Goal: Transaction & Acquisition: Purchase product/service

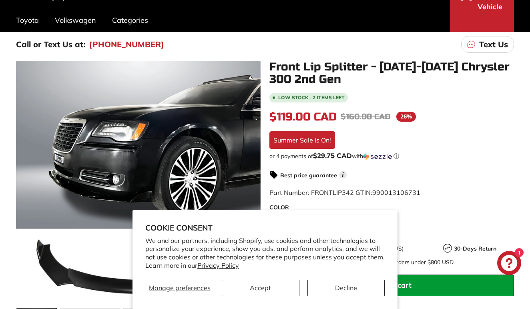
scroll to position [90, 0]
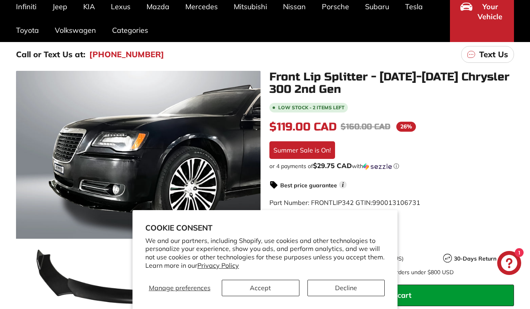
click at [325, 287] on button "Decline" at bounding box center [346, 288] width 77 height 16
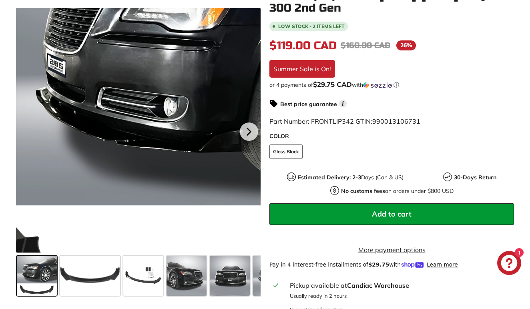
scroll to position [173, 0]
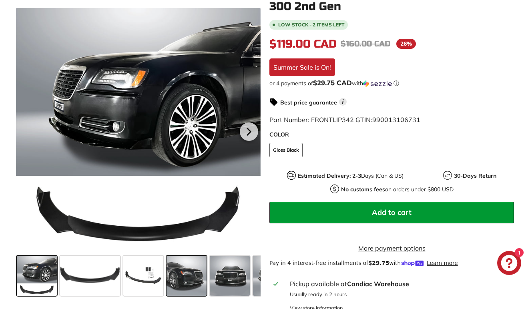
click at [188, 279] on span at bounding box center [187, 276] width 40 height 40
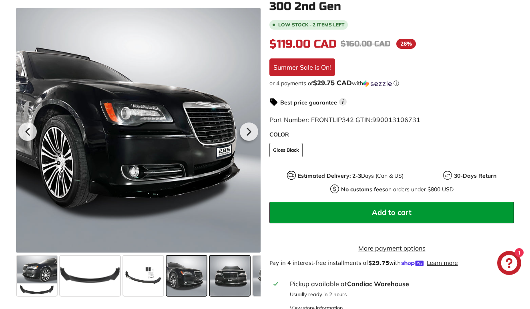
click at [236, 277] on span at bounding box center [230, 276] width 40 height 40
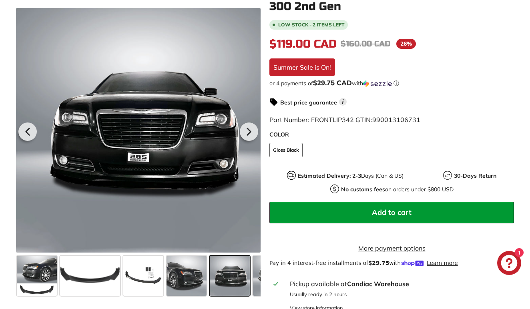
scroll to position [0, 77]
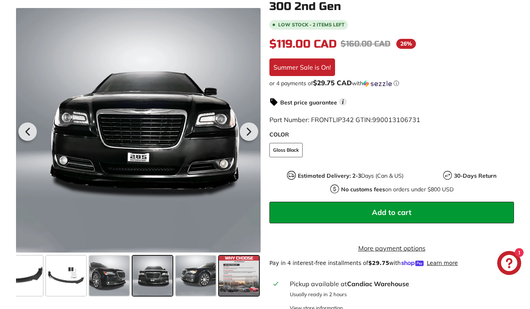
click at [236, 277] on span at bounding box center [239, 276] width 40 height 40
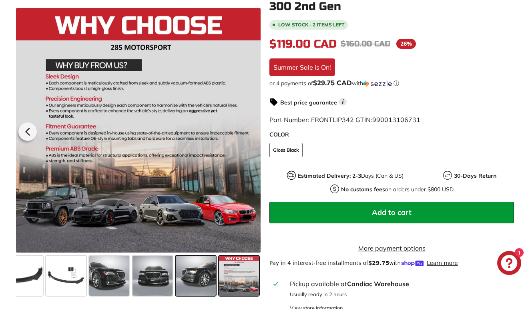
click at [195, 274] on span at bounding box center [196, 276] width 40 height 40
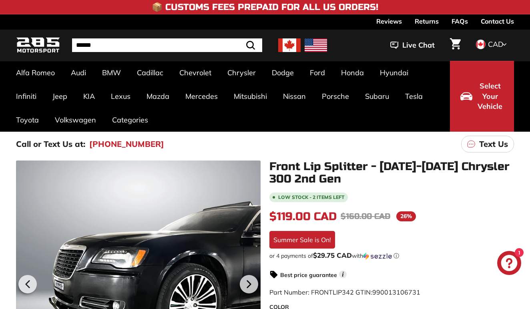
scroll to position [0, 0]
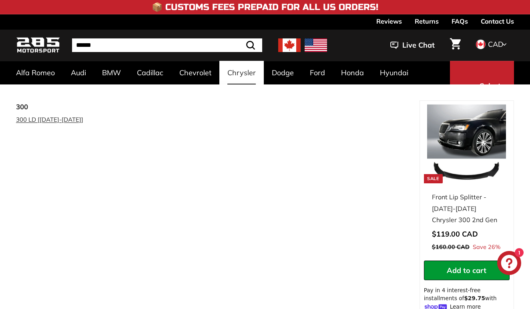
click at [44, 121] on link "300 LD [[DATE]-[DATE]]" at bounding box center [56, 120] width 80 height 12
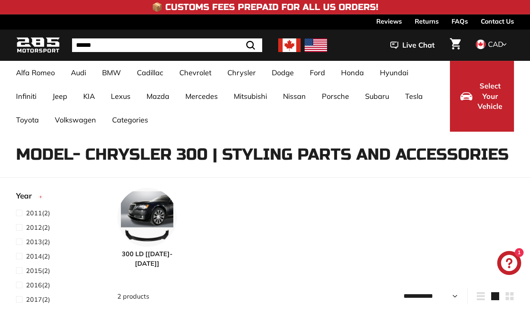
select select "**********"
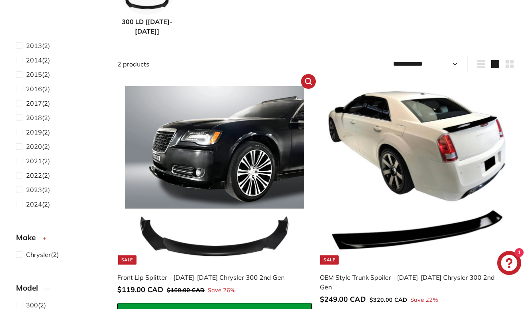
scroll to position [326, 0]
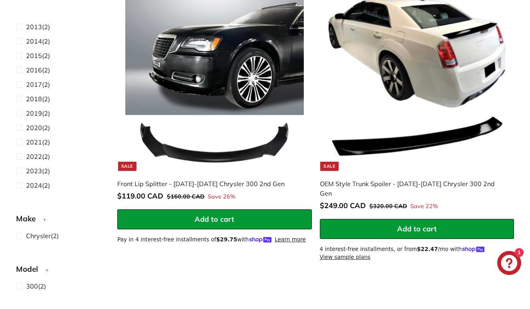
click at [193, 155] on img at bounding box center [214, 81] width 179 height 179
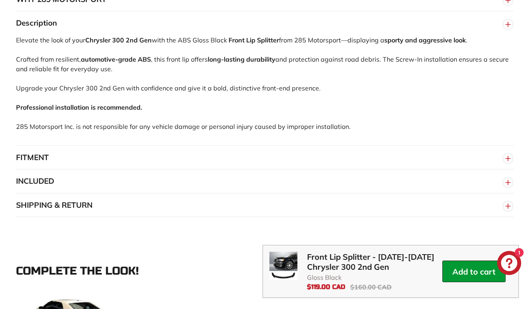
scroll to position [592, 0]
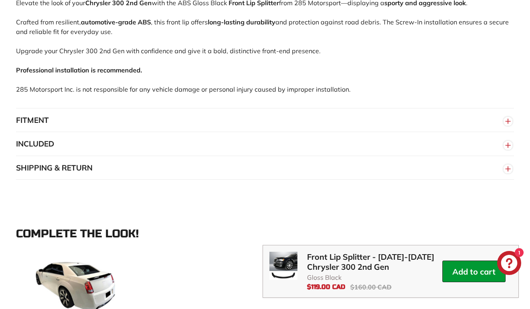
click at [41, 126] on button "FITMENT" at bounding box center [265, 121] width 498 height 24
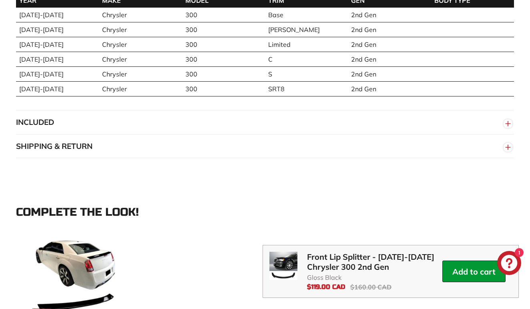
scroll to position [743, 0]
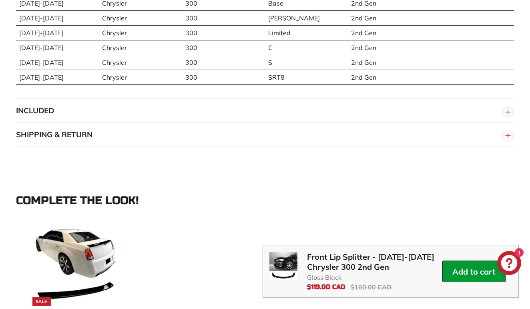
click at [41, 119] on button "INCLUDED" at bounding box center [265, 111] width 498 height 24
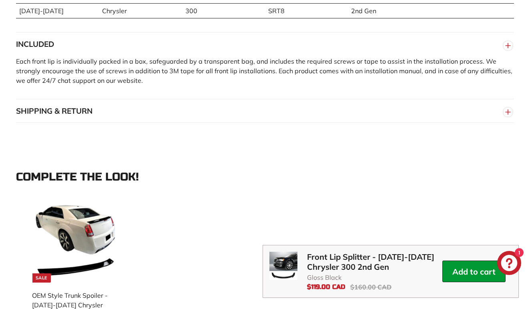
scroll to position [817, 0]
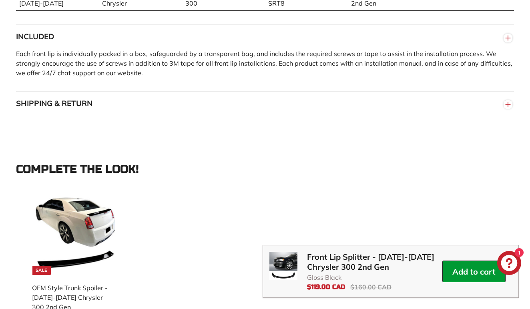
click at [50, 113] on button "SHIPPING & RETURN" at bounding box center [265, 104] width 498 height 24
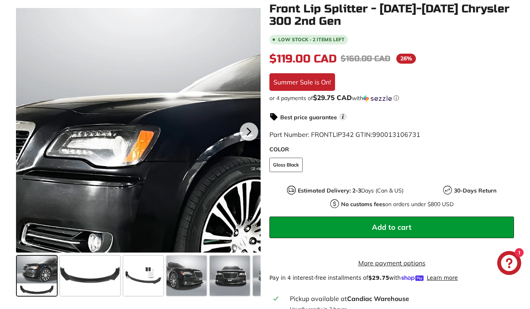
scroll to position [162, 0]
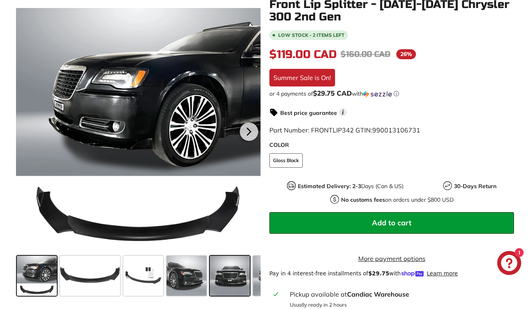
click at [231, 274] on span at bounding box center [230, 276] width 40 height 40
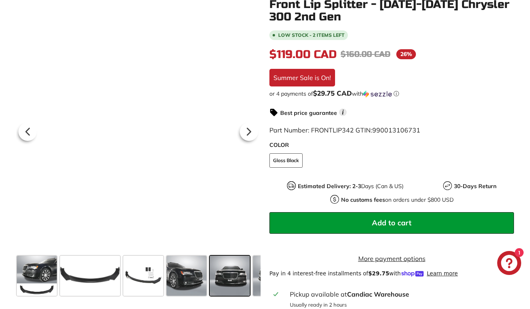
scroll to position [0, 77]
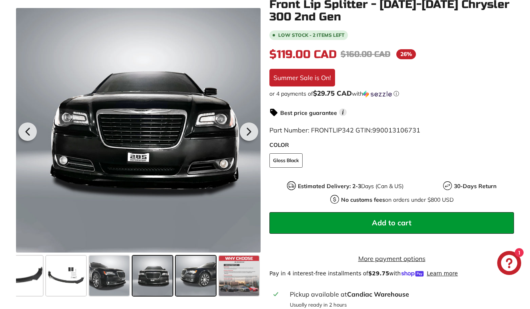
click at [202, 272] on span at bounding box center [196, 276] width 40 height 40
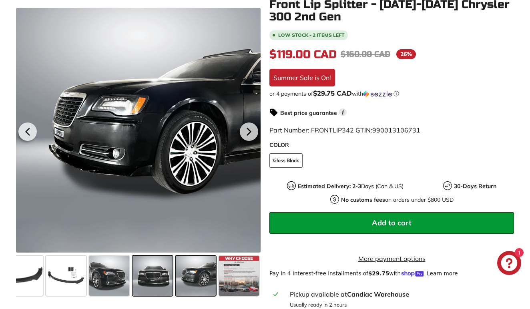
click at [143, 277] on span at bounding box center [153, 276] width 40 height 40
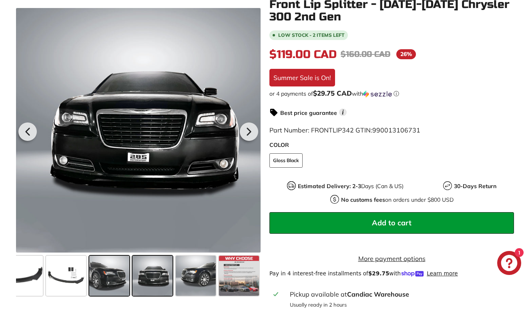
click at [111, 270] on span at bounding box center [109, 276] width 40 height 40
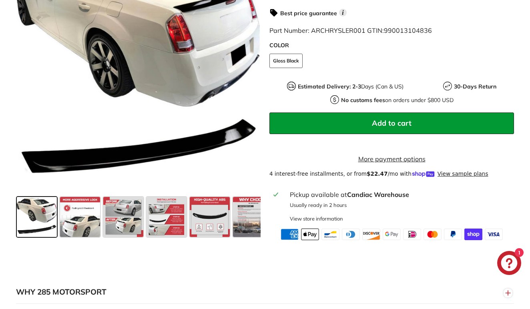
scroll to position [264, 0]
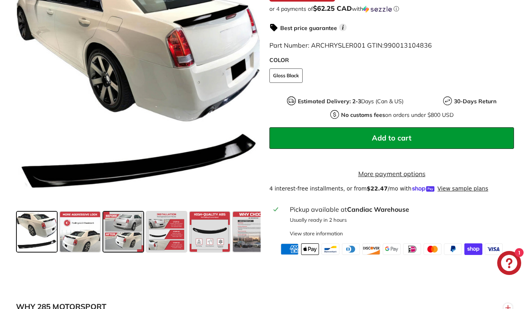
click at [129, 244] on span at bounding box center [123, 232] width 40 height 40
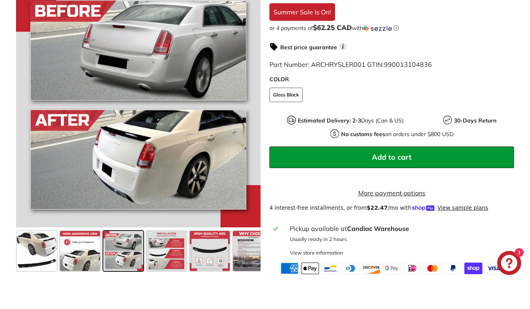
scroll to position [244, 0]
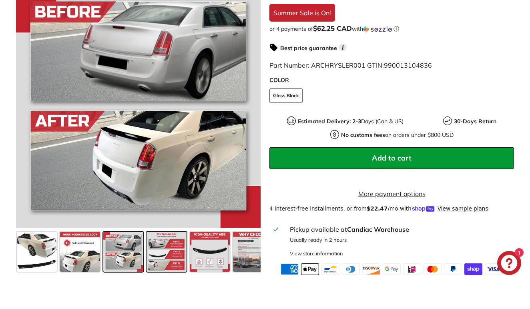
click at [162, 256] on span at bounding box center [167, 252] width 40 height 40
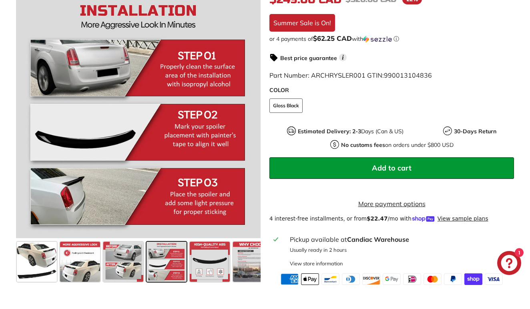
scroll to position [224, 0]
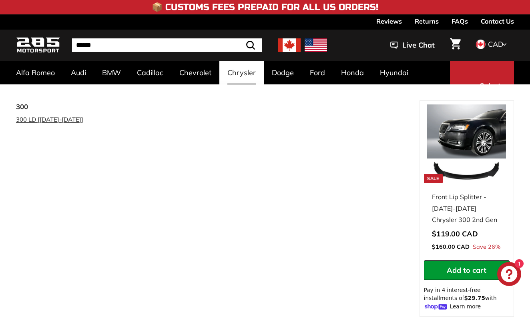
click at [54, 121] on link "300 LD [[DATE]-[DATE]]" at bounding box center [56, 120] width 80 height 12
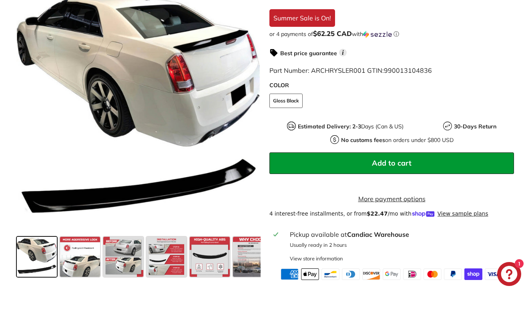
scroll to position [238, 0]
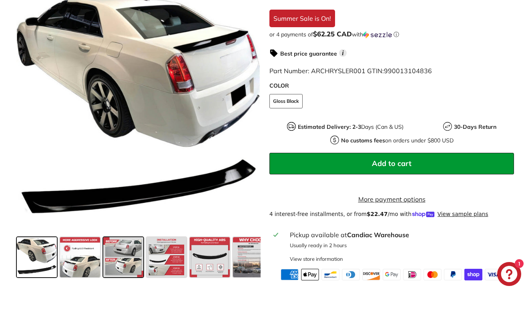
click at [129, 270] on span at bounding box center [123, 258] width 40 height 40
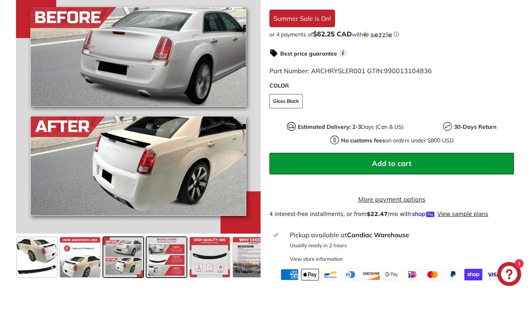
click at [171, 270] on span at bounding box center [167, 258] width 40 height 40
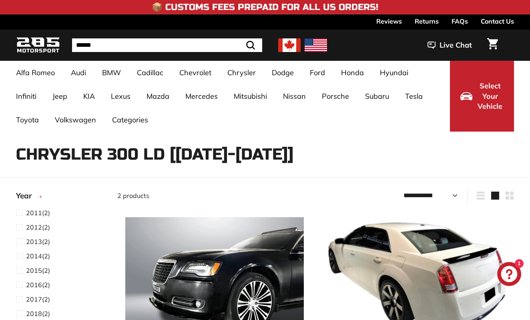
select select "**********"
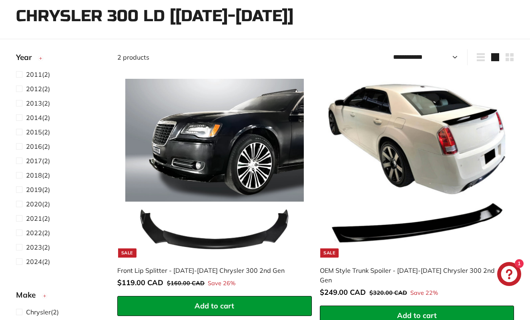
scroll to position [139, 0]
click at [206, 121] on img at bounding box center [214, 168] width 179 height 179
